Goal: Book appointment/travel/reservation

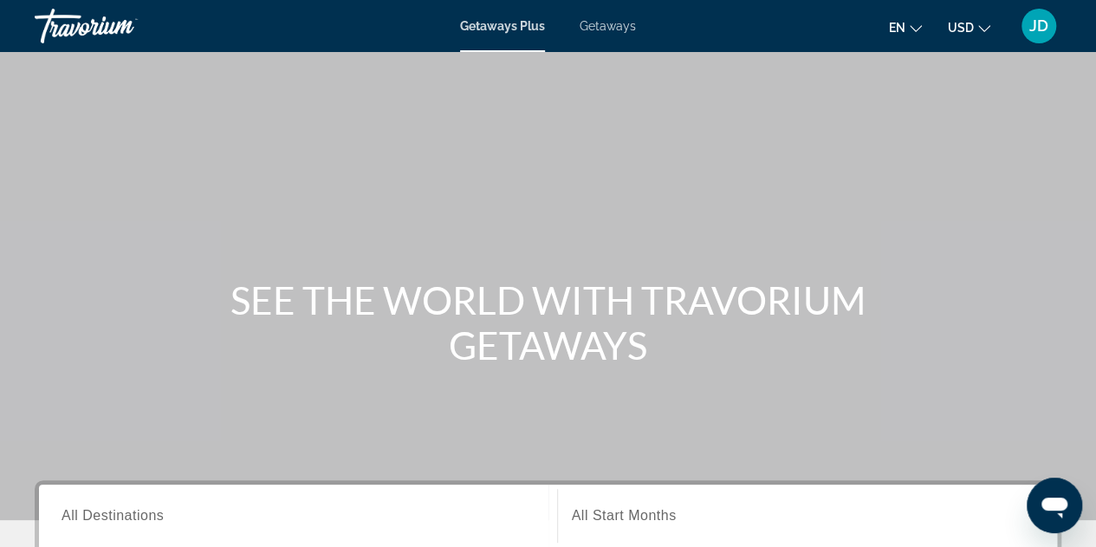
click at [622, 27] on span "Getaways" at bounding box center [608, 26] width 56 height 14
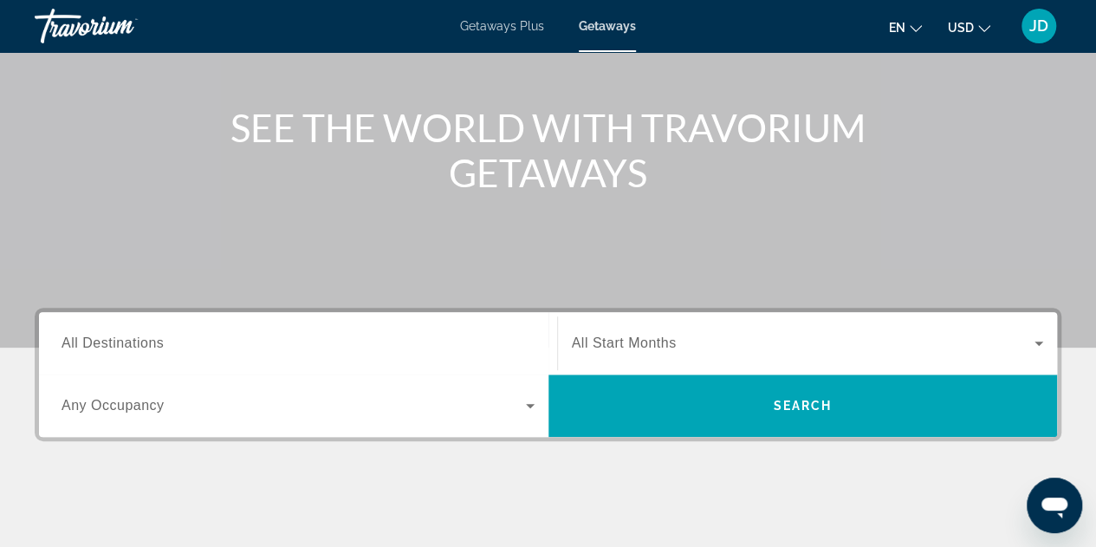
scroll to position [173, 0]
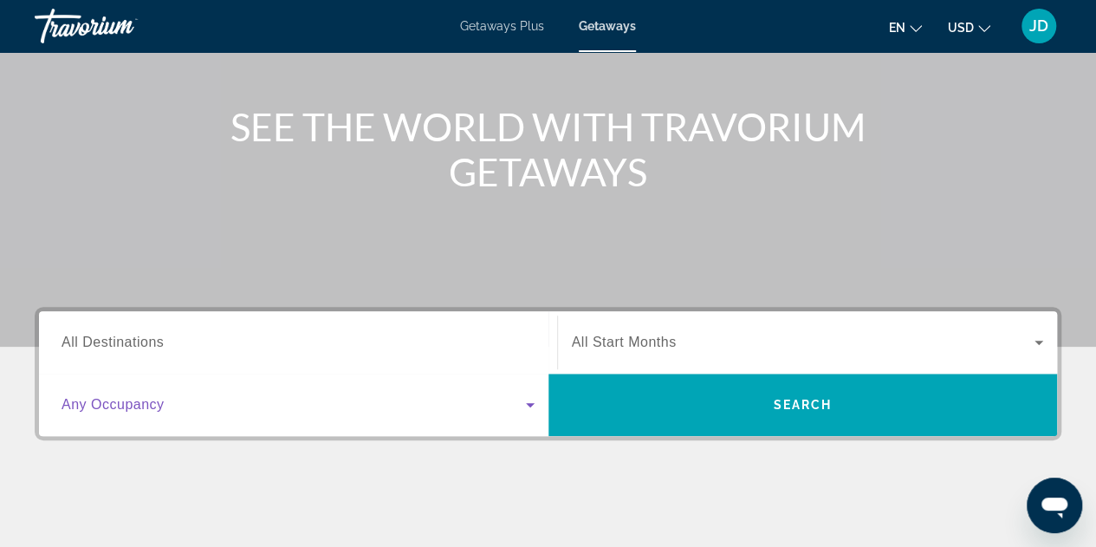
click at [188, 403] on span "Search widget" at bounding box center [294, 404] width 464 height 21
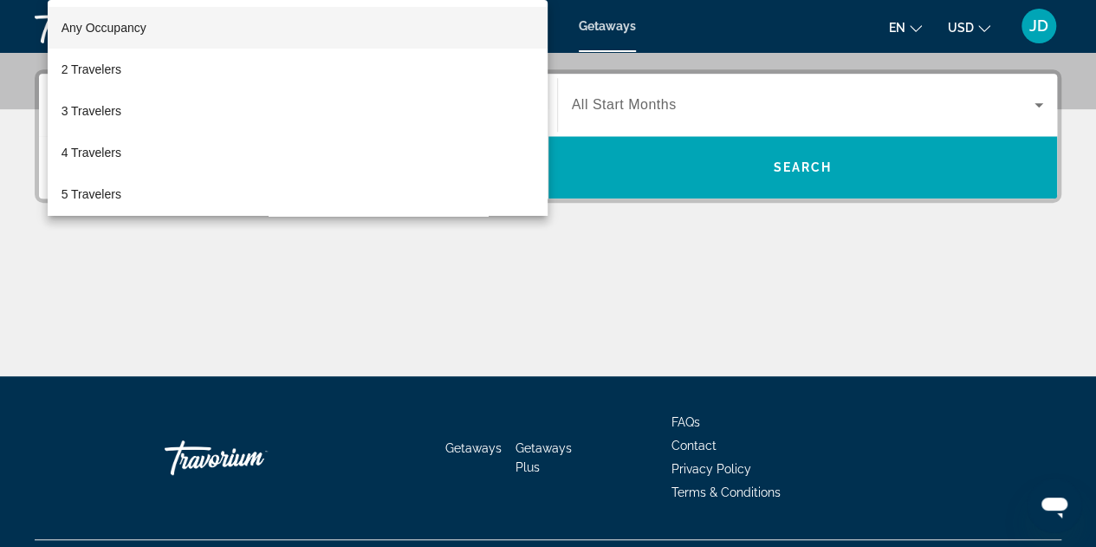
scroll to position [423, 0]
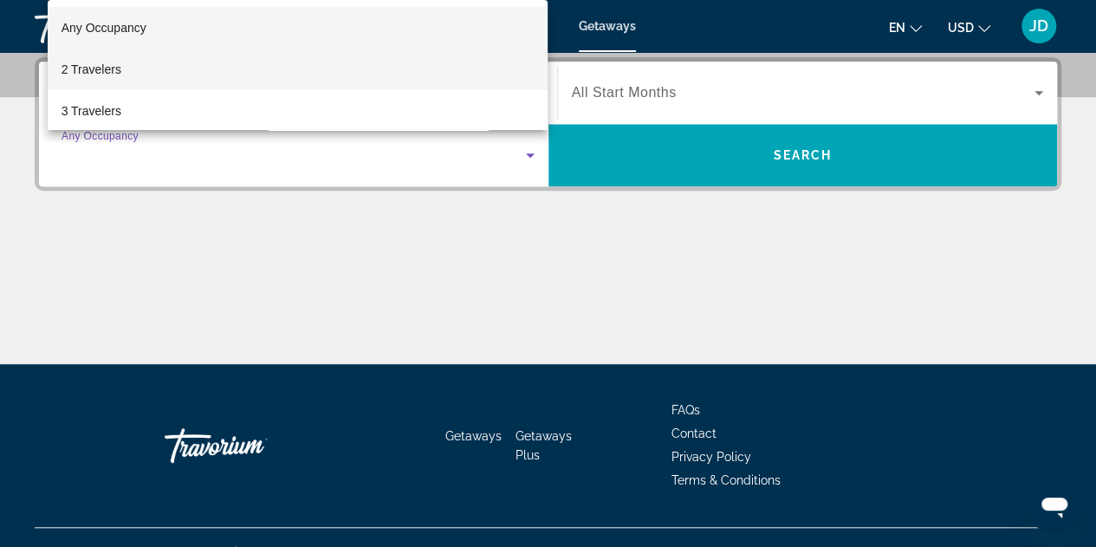
click at [256, 62] on mat-option "2 Travelers" at bounding box center [298, 70] width 501 height 42
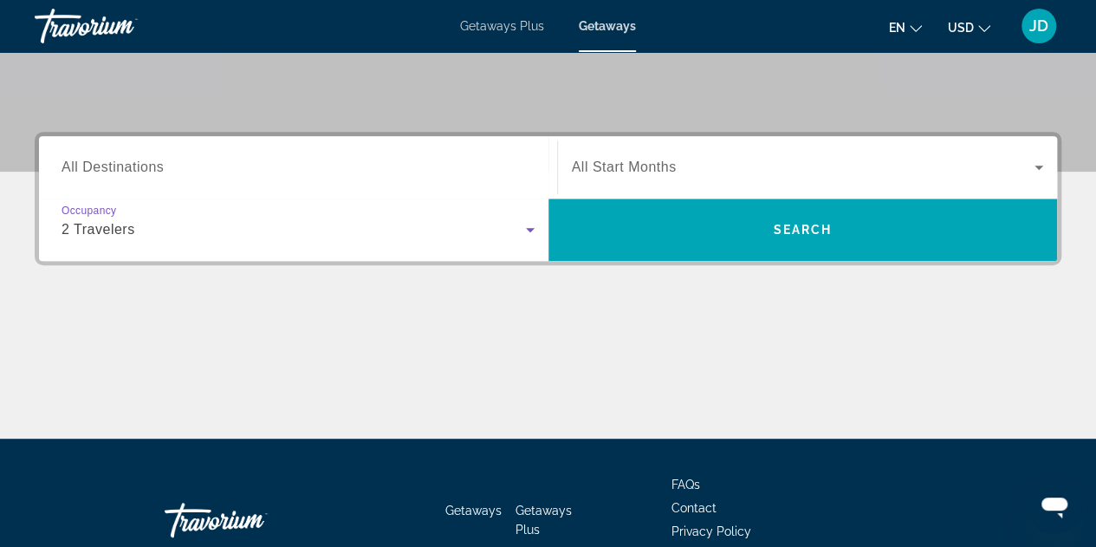
scroll to position [249, 0]
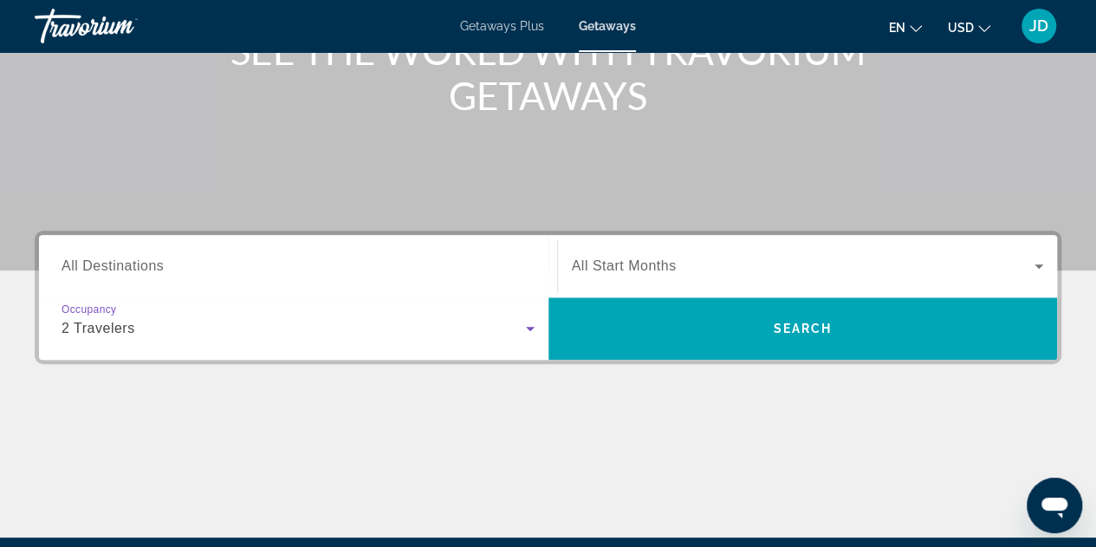
click at [823, 270] on span "Search widget" at bounding box center [803, 266] width 463 height 21
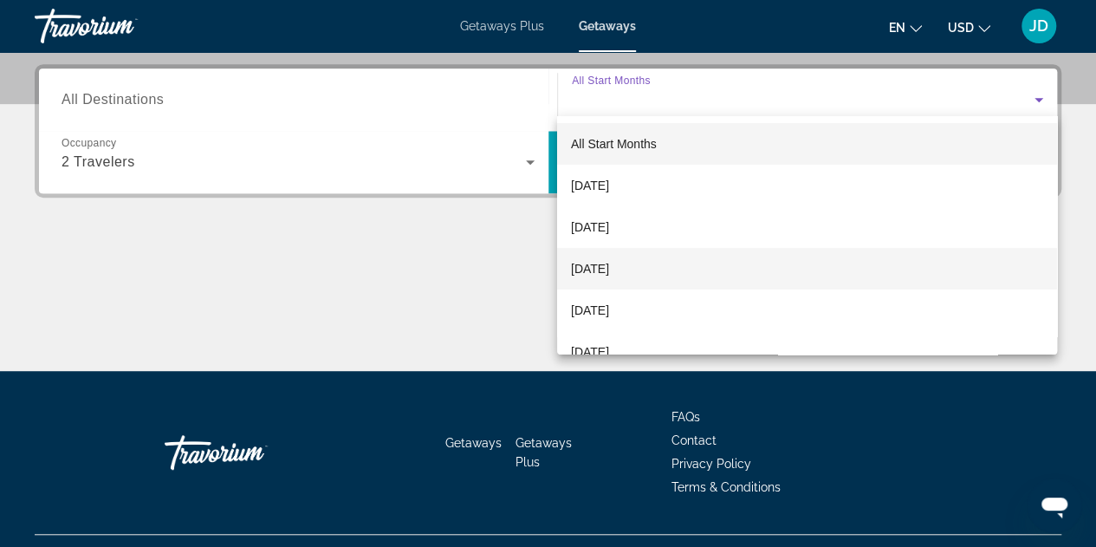
scroll to position [423, 0]
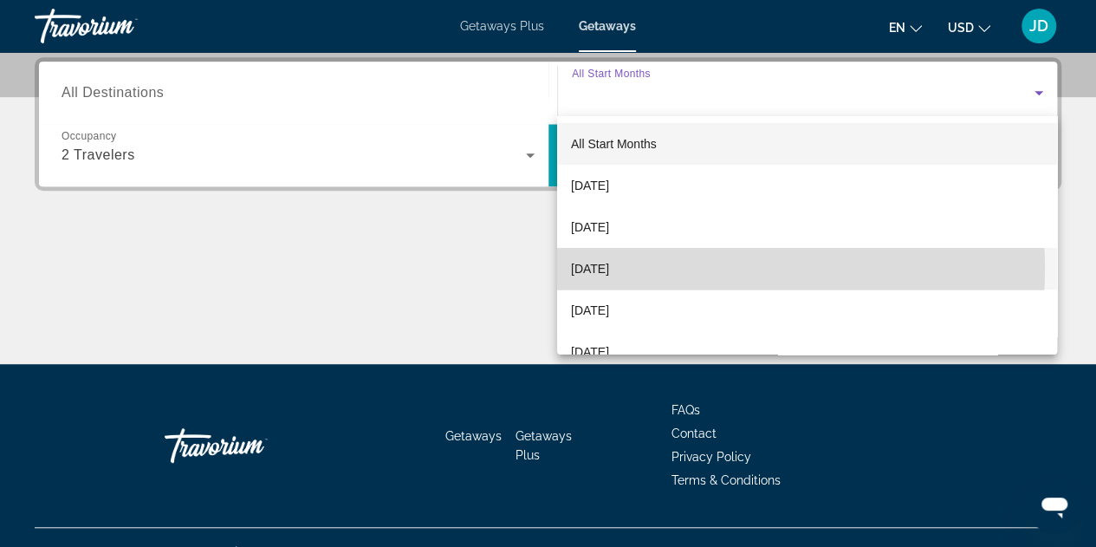
click at [723, 268] on mat-option "[DATE]" at bounding box center [807, 269] width 500 height 42
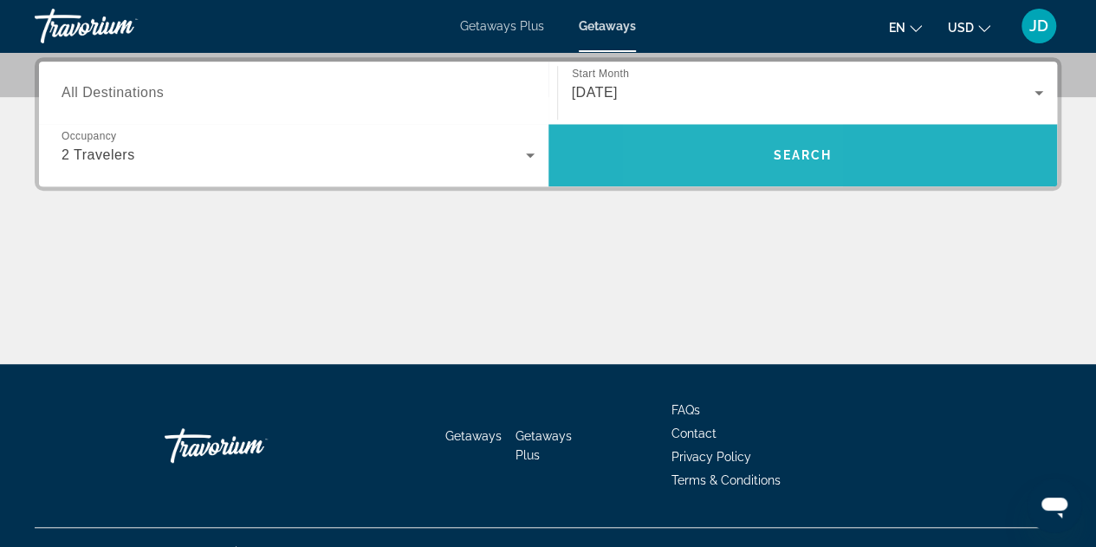
click at [730, 155] on span "Search widget" at bounding box center [802, 155] width 509 height 42
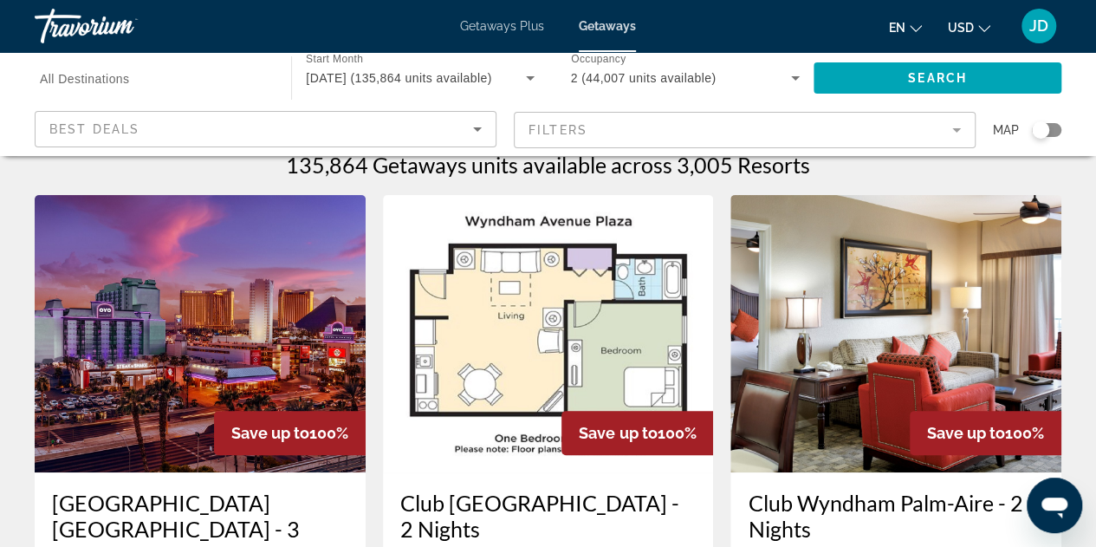
scroll to position [87, 0]
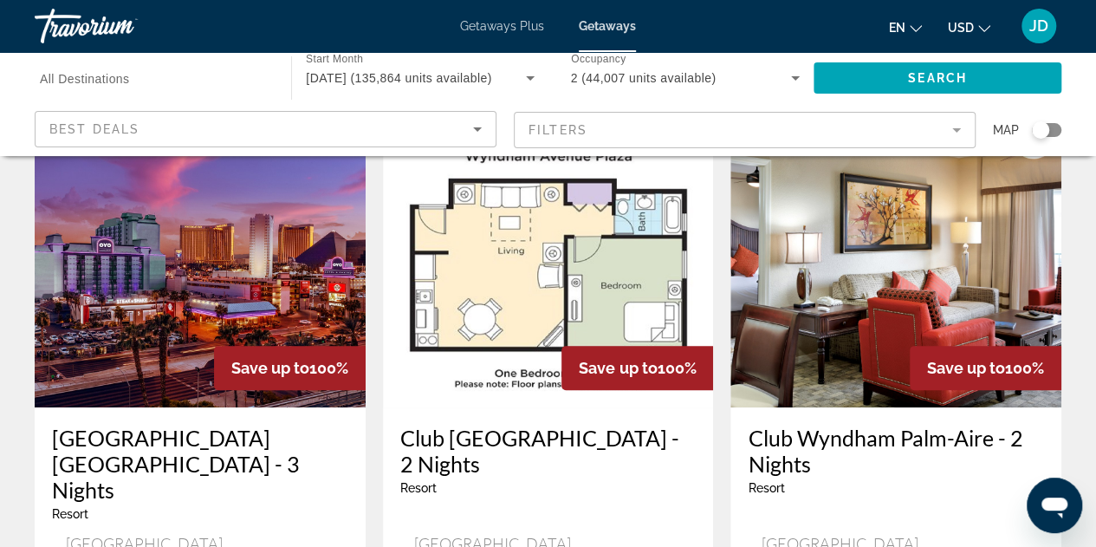
click at [880, 288] on img "Main content" at bounding box center [895, 268] width 331 height 277
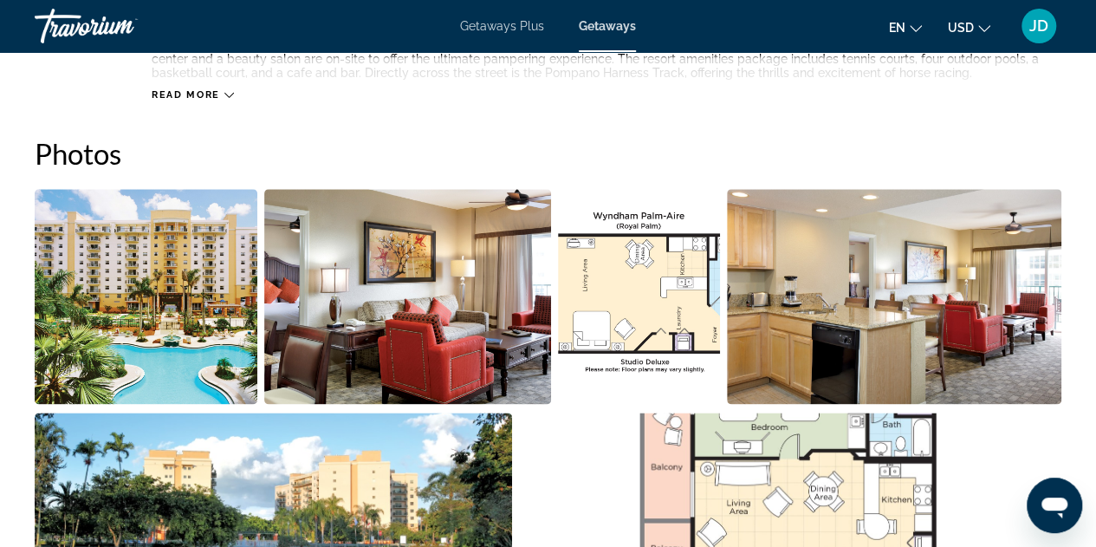
scroll to position [1040, 0]
